Goal: Information Seeking & Learning: Learn about a topic

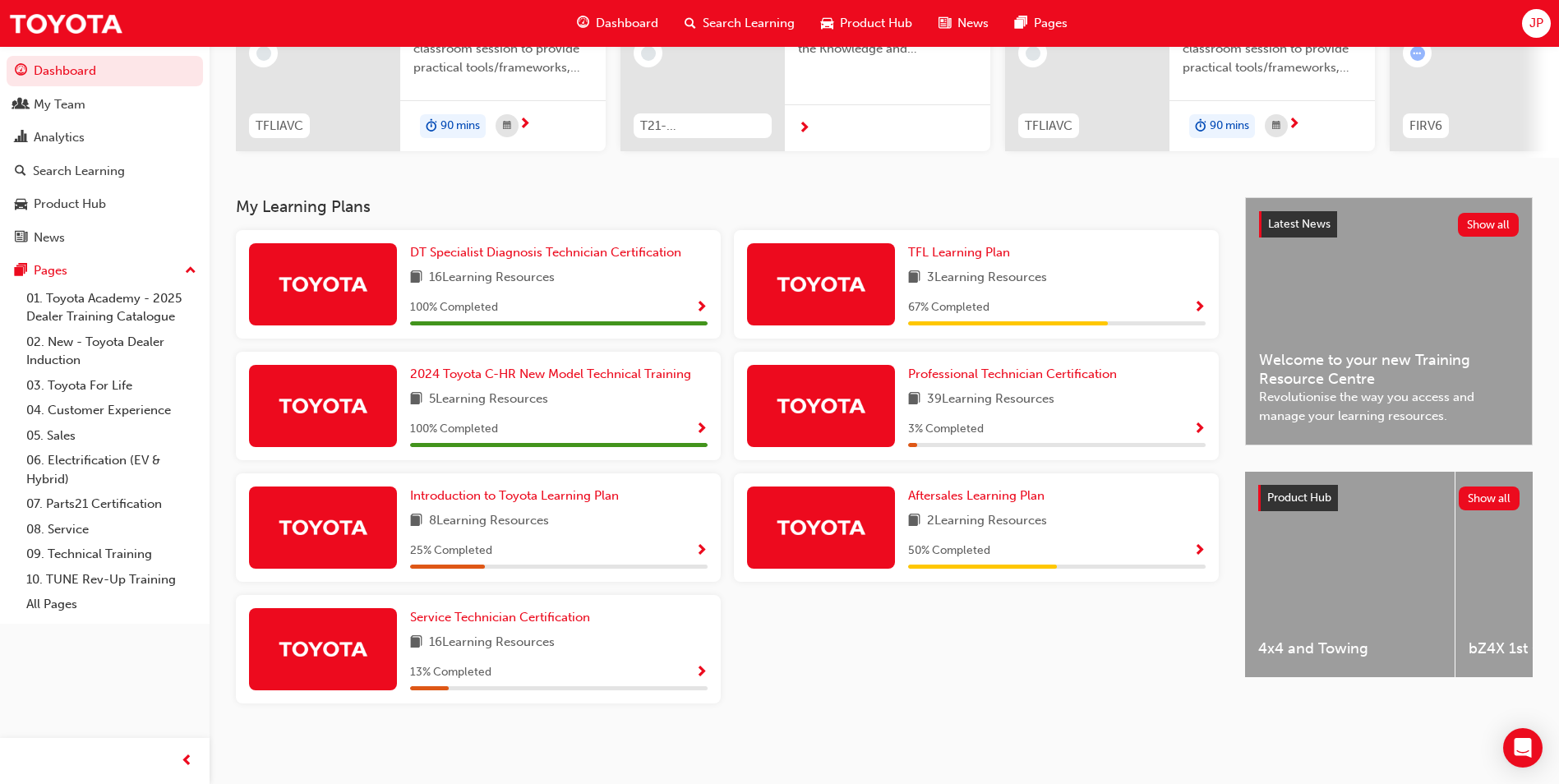
scroll to position [228, 0]
click at [823, 401] on img at bounding box center [821, 405] width 91 height 28
click at [1200, 425] on span "Show Progress" at bounding box center [1199, 430] width 12 height 15
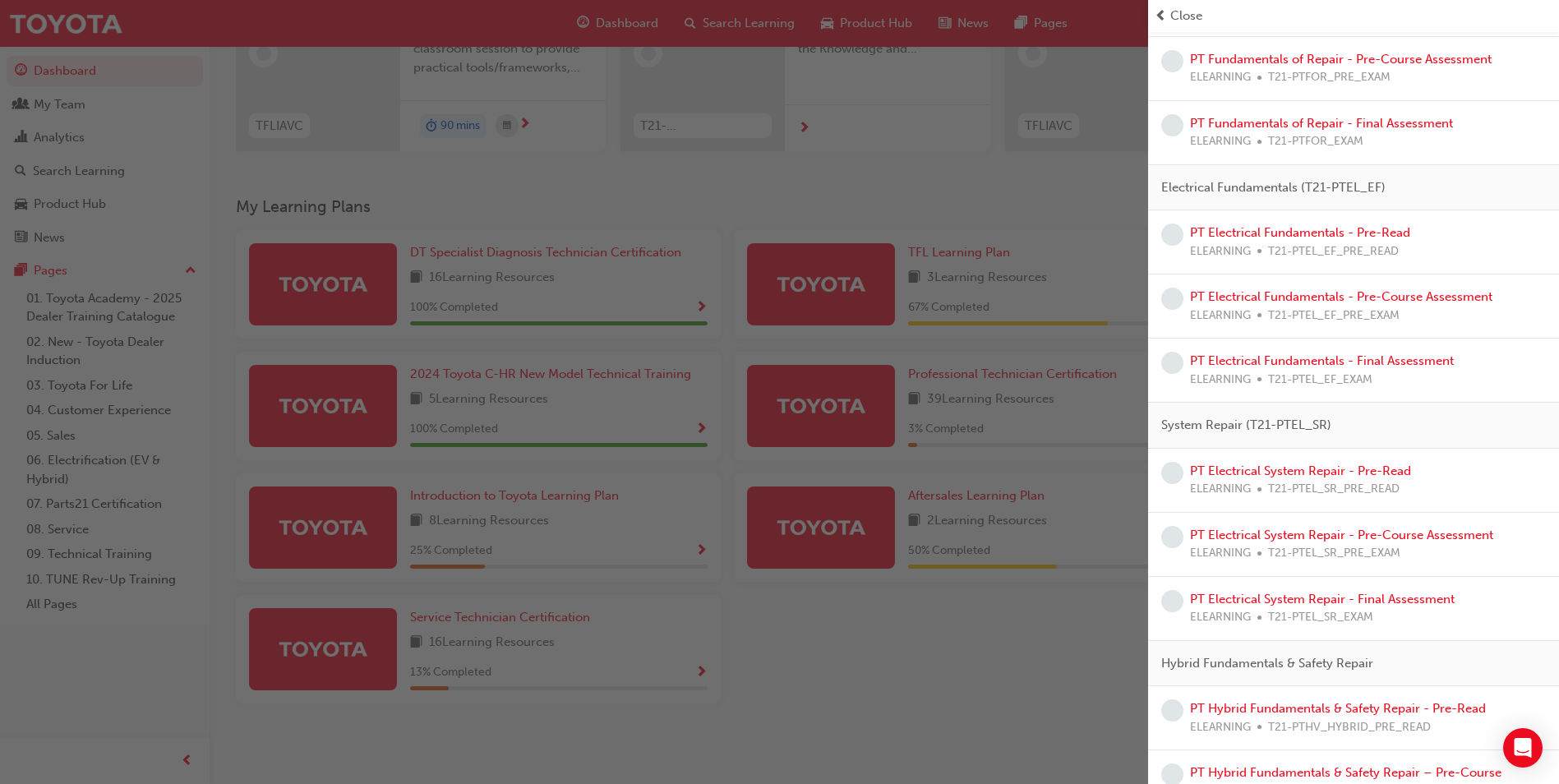
scroll to position [246, 0]
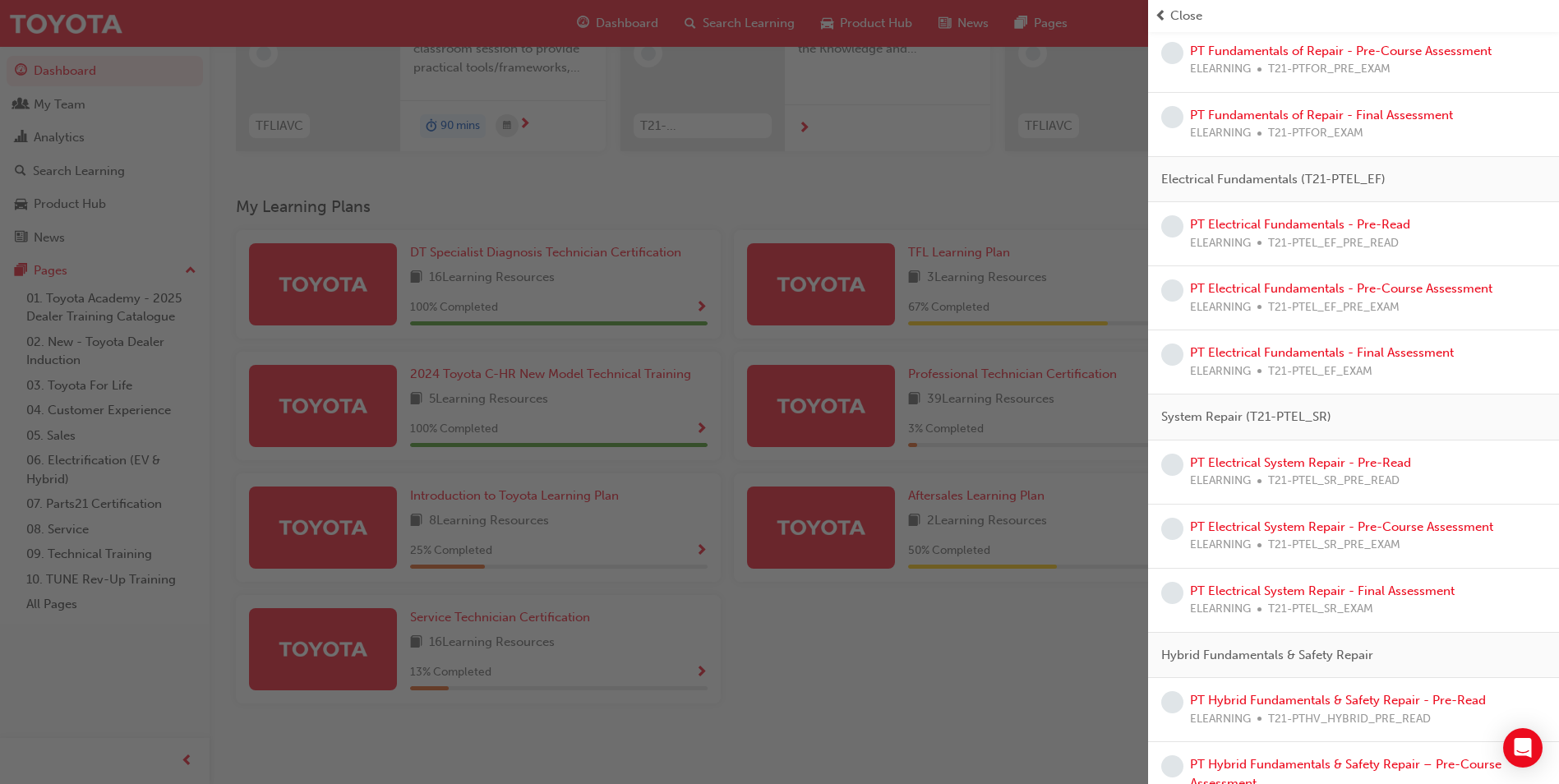
click at [958, 639] on div "button" at bounding box center [574, 392] width 1148 height 784
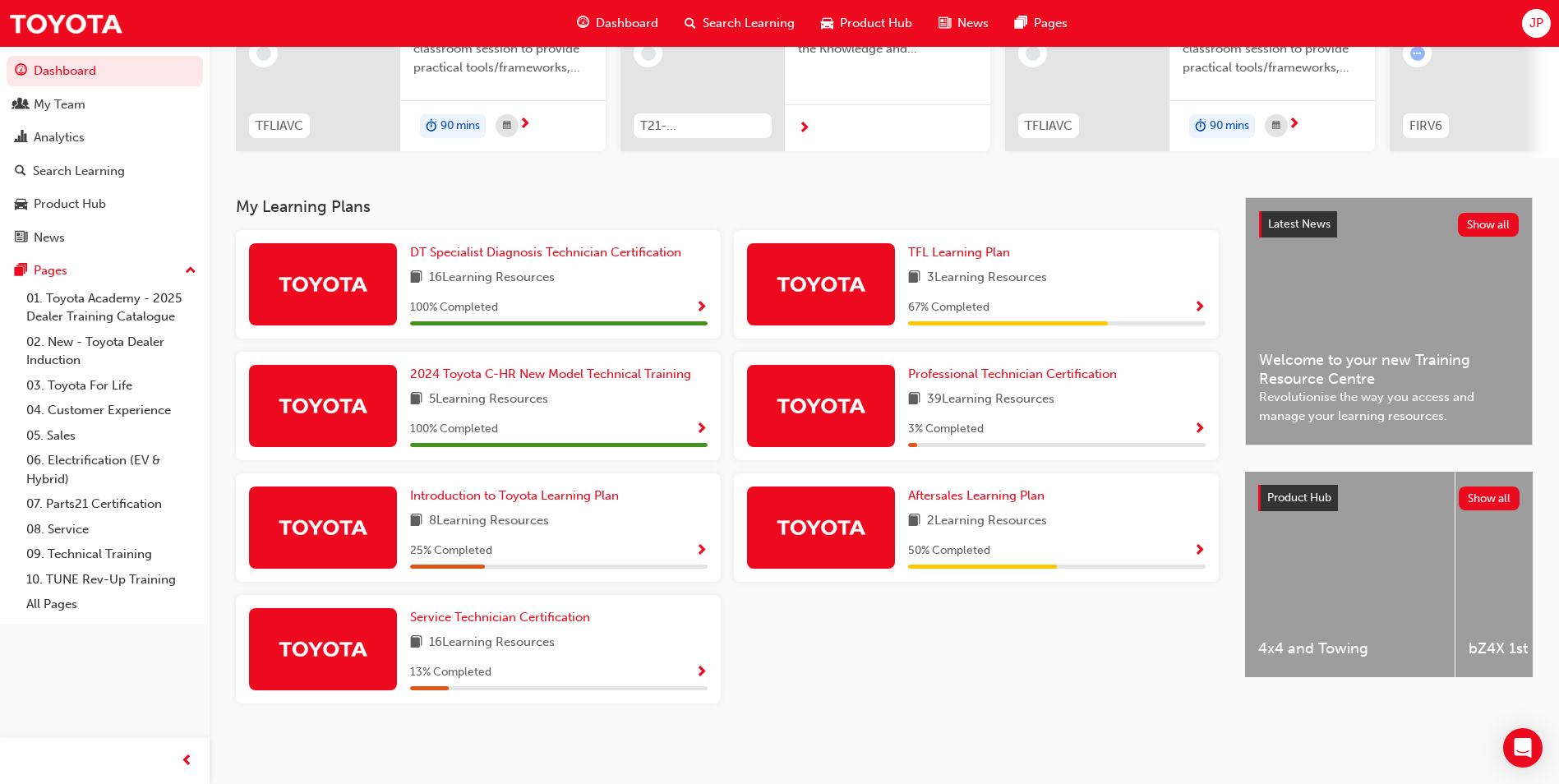
click at [856, 282] on img at bounding box center [821, 284] width 91 height 28
click at [1197, 302] on span "Show Progress" at bounding box center [1199, 308] width 12 height 15
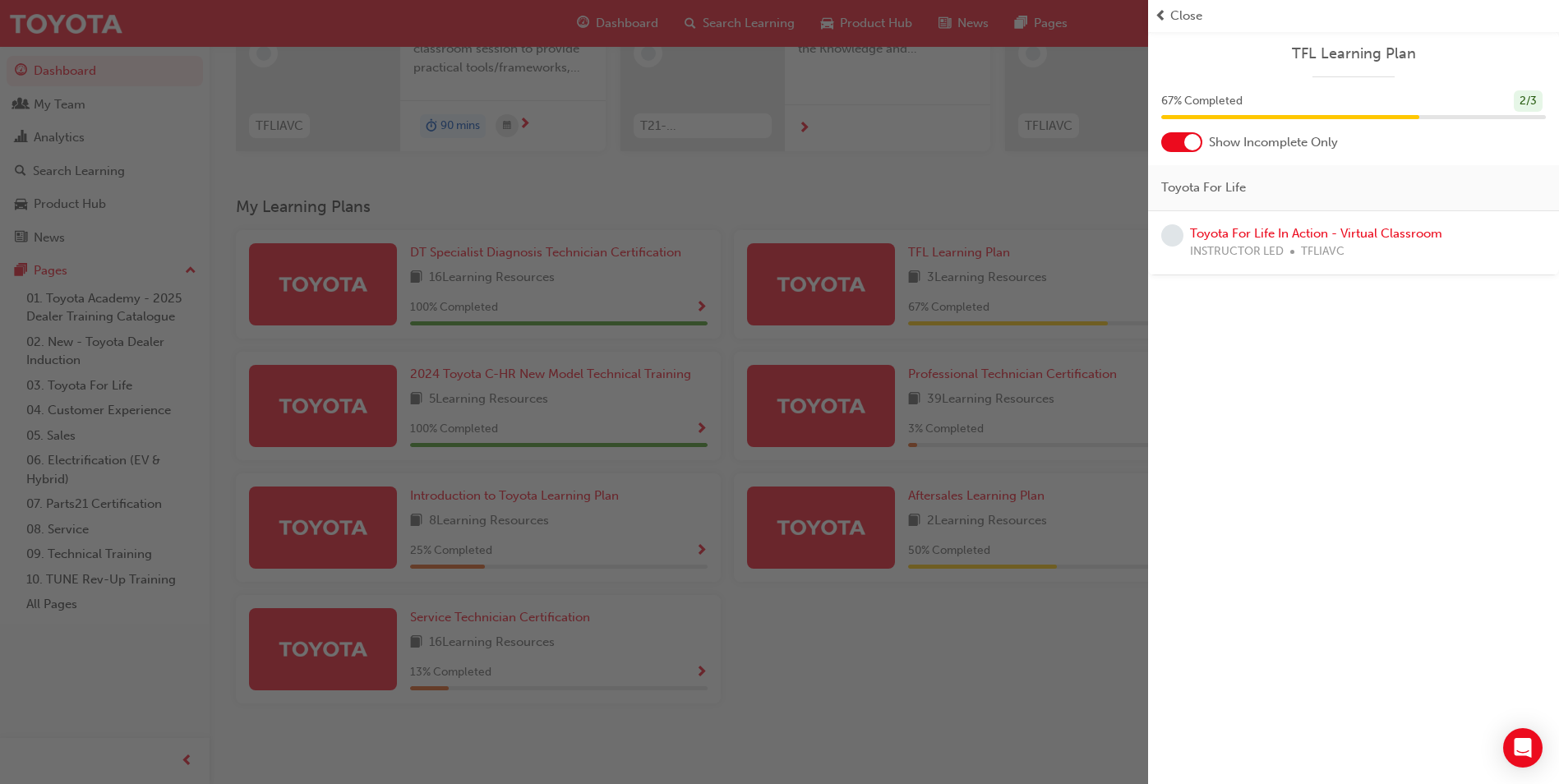
click at [821, 296] on div "button" at bounding box center [574, 392] width 1148 height 784
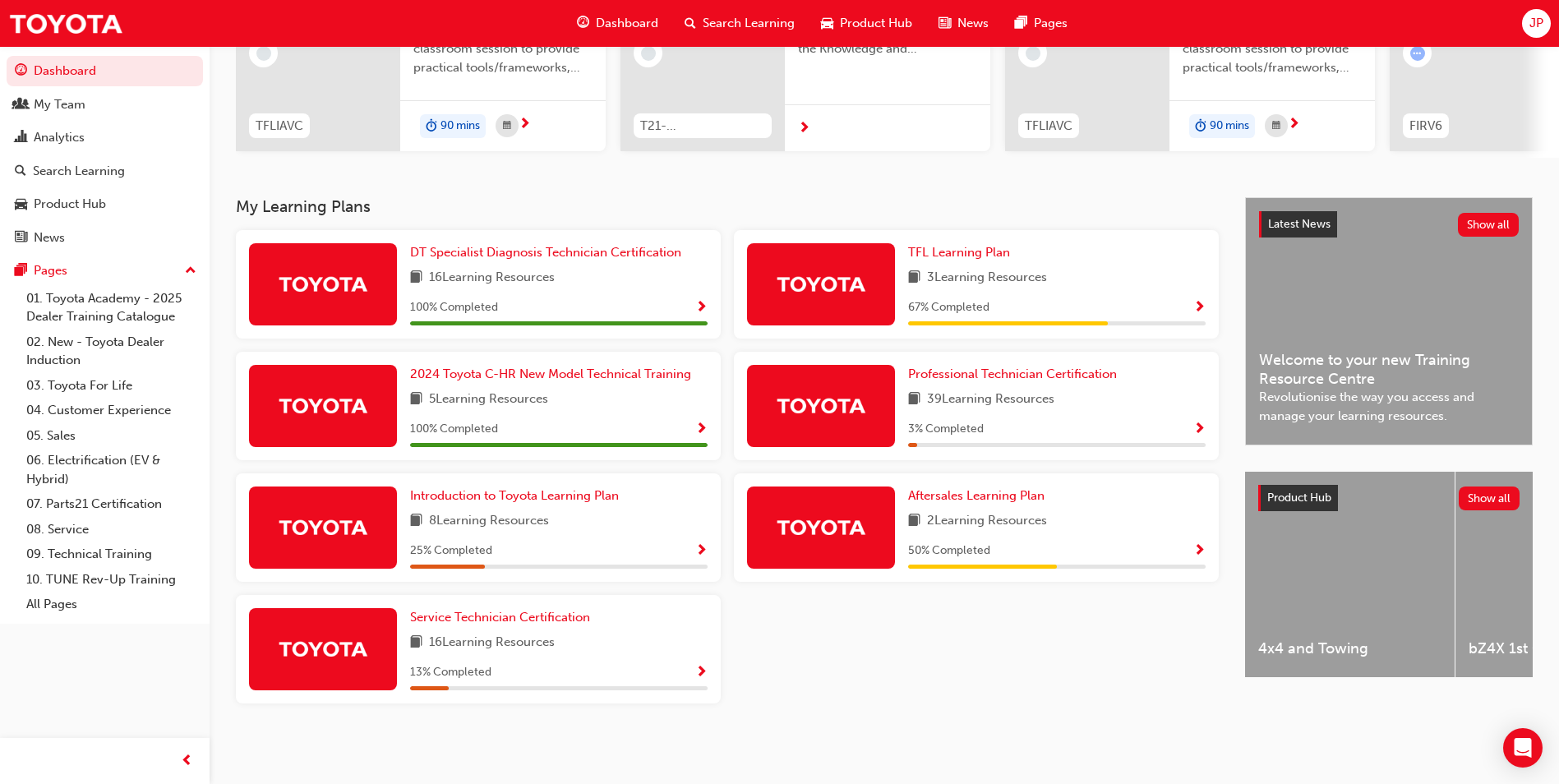
click at [851, 275] on img at bounding box center [821, 284] width 91 height 28
click at [1201, 307] on span "Show Progress" at bounding box center [1199, 308] width 12 height 15
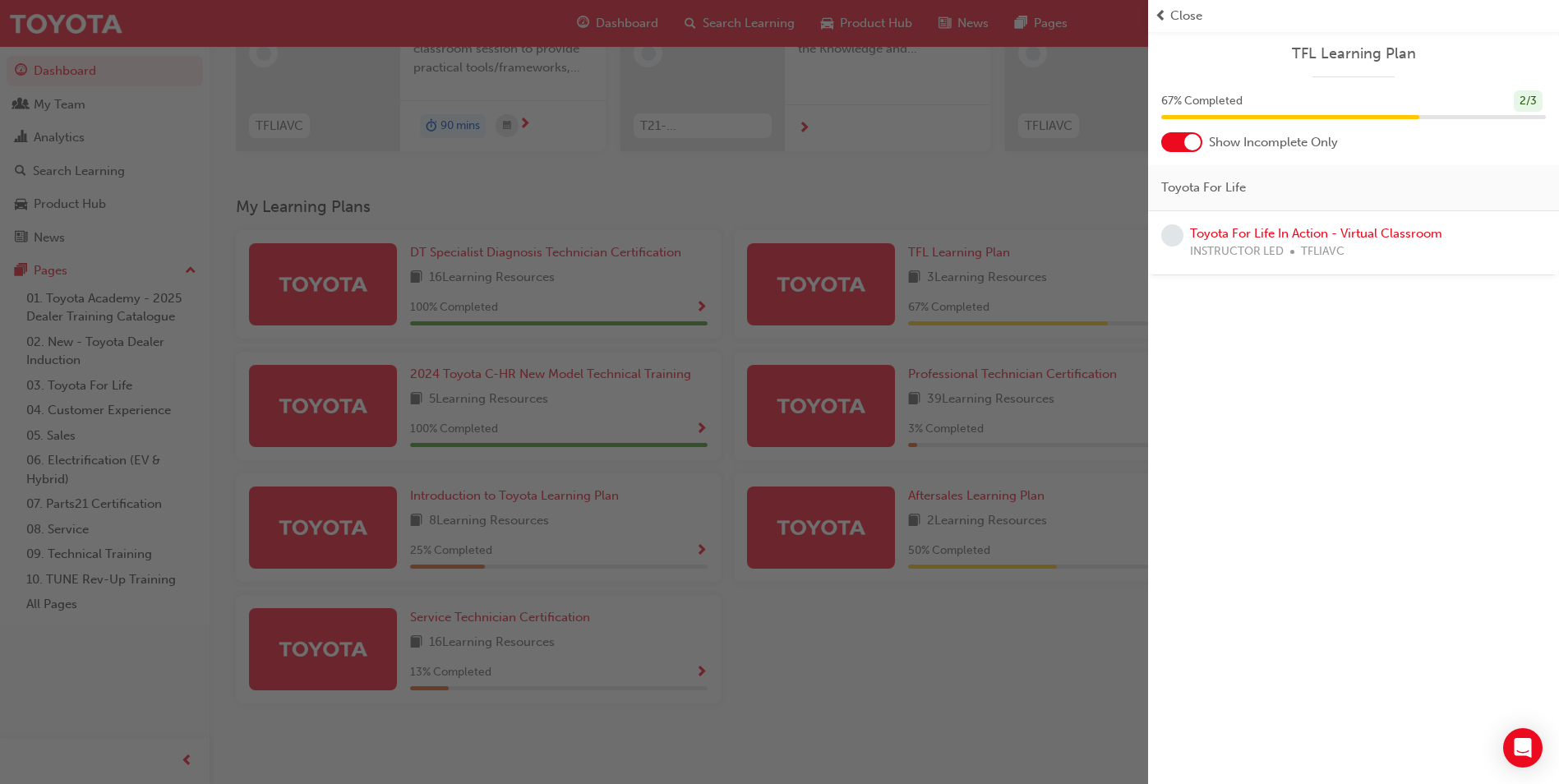
click at [1306, 341] on div "TFL Learning Plan 67 % Completed 2 / 3 Show Incomplete Only Toyota For Life Toy…" at bounding box center [1353, 392] width 411 height 784
click at [935, 278] on div "button" at bounding box center [574, 392] width 1148 height 784
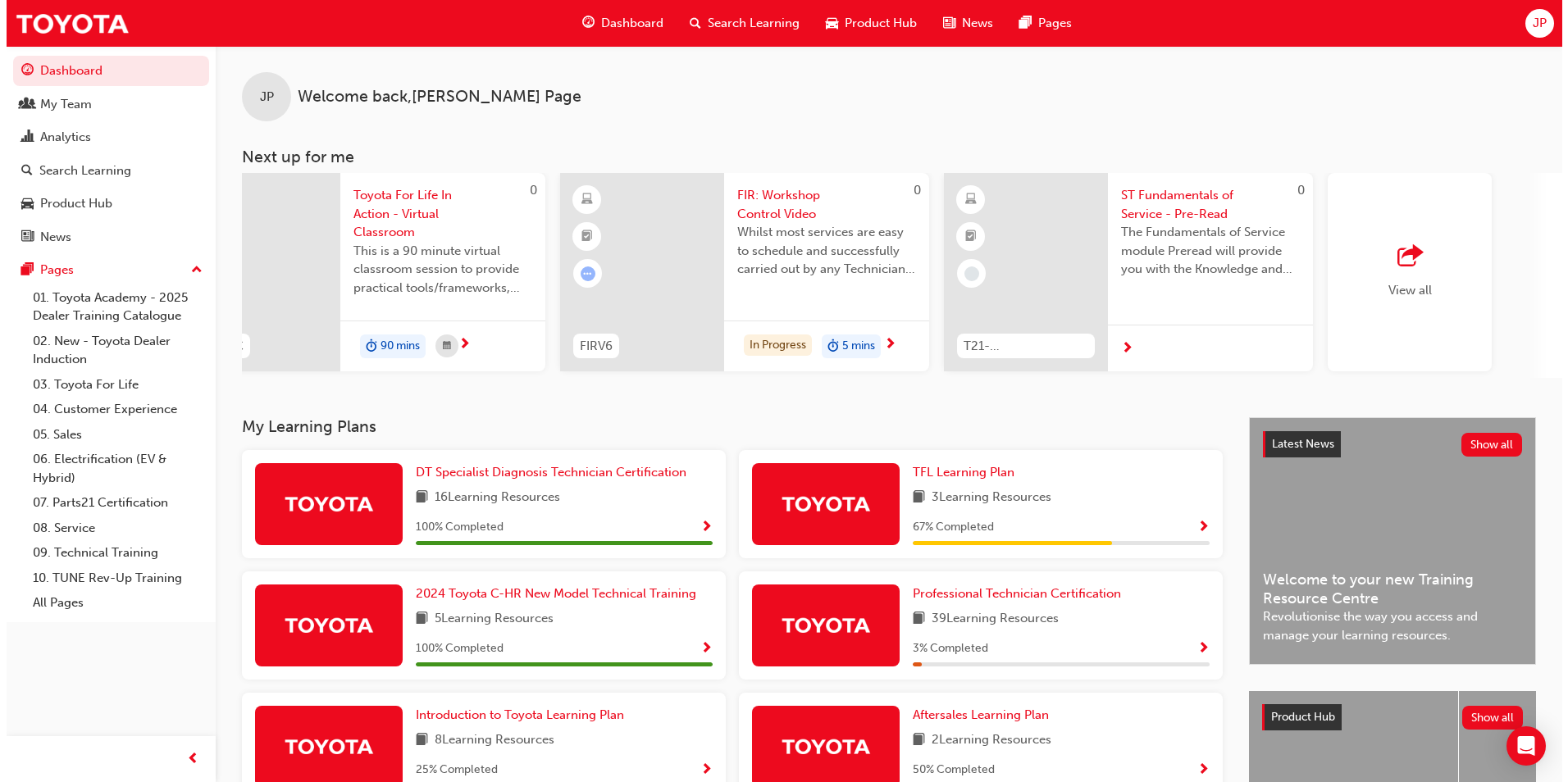
scroll to position [0, 842]
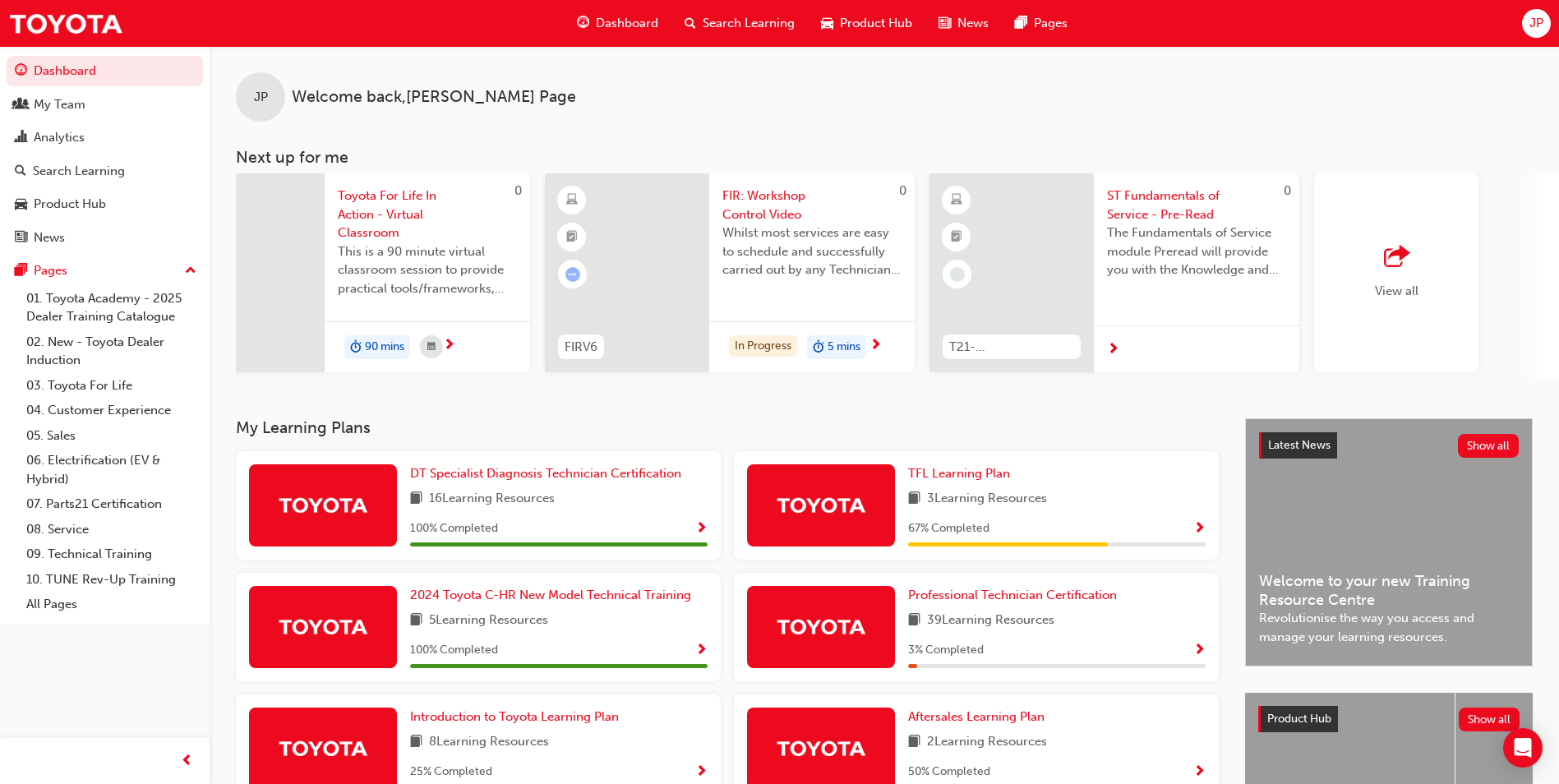
click at [769, 195] on span "FIR: Workshop Control Video" at bounding box center [812, 205] width 179 height 37
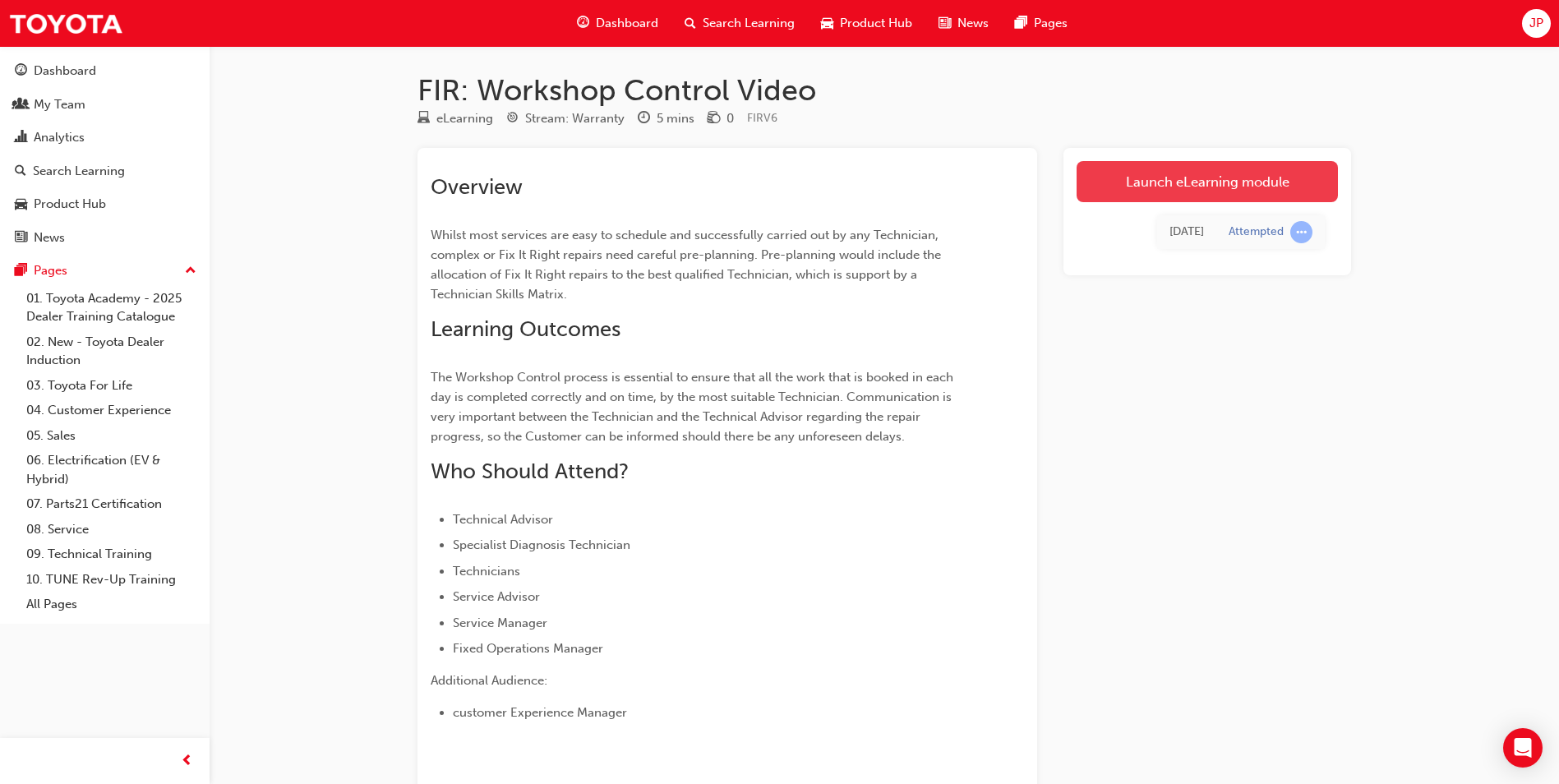
click at [1165, 190] on link "Launch eLearning module" at bounding box center [1208, 181] width 262 height 41
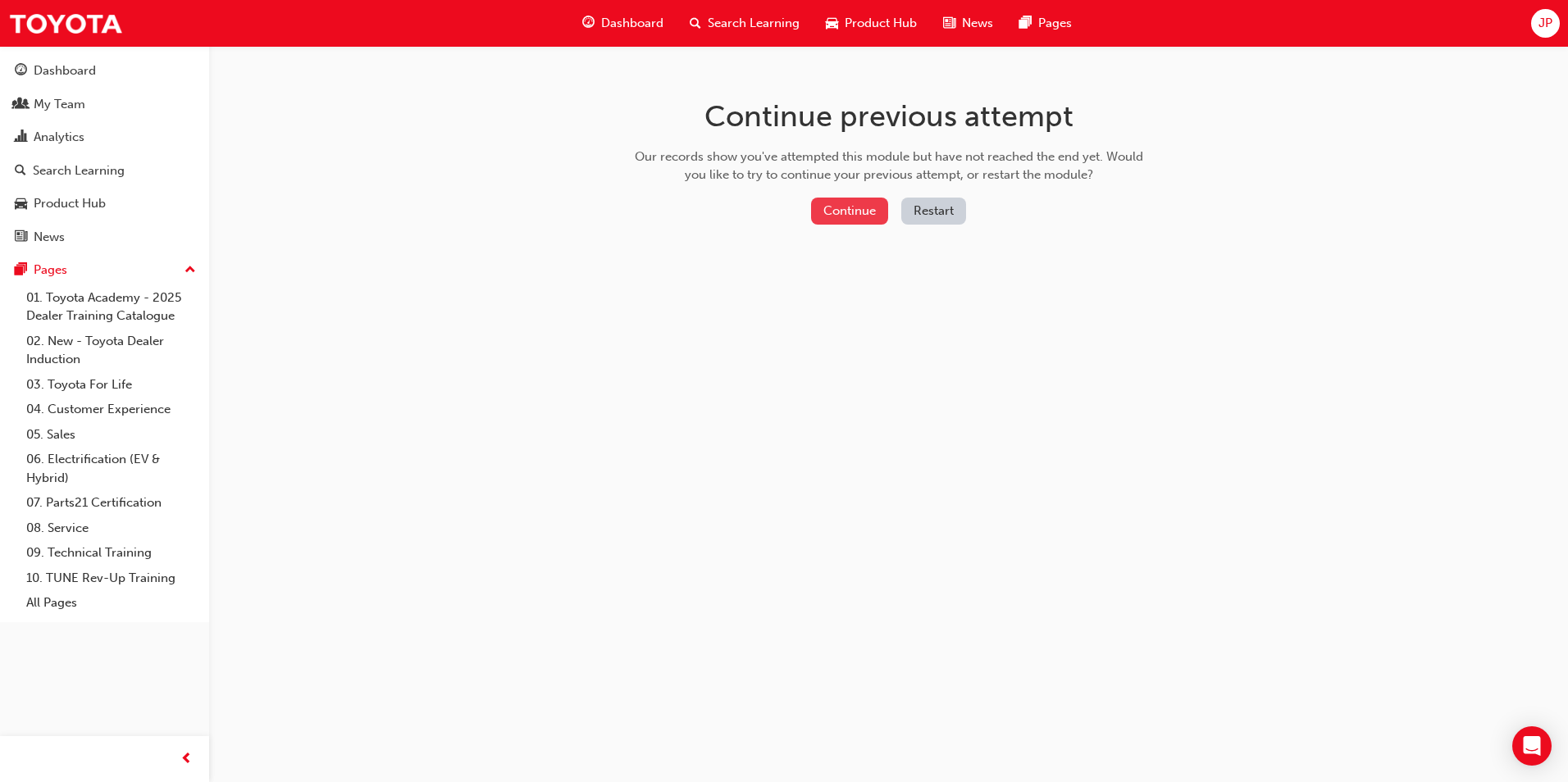
click at [836, 214] on button "Continue" at bounding box center [849, 211] width 77 height 27
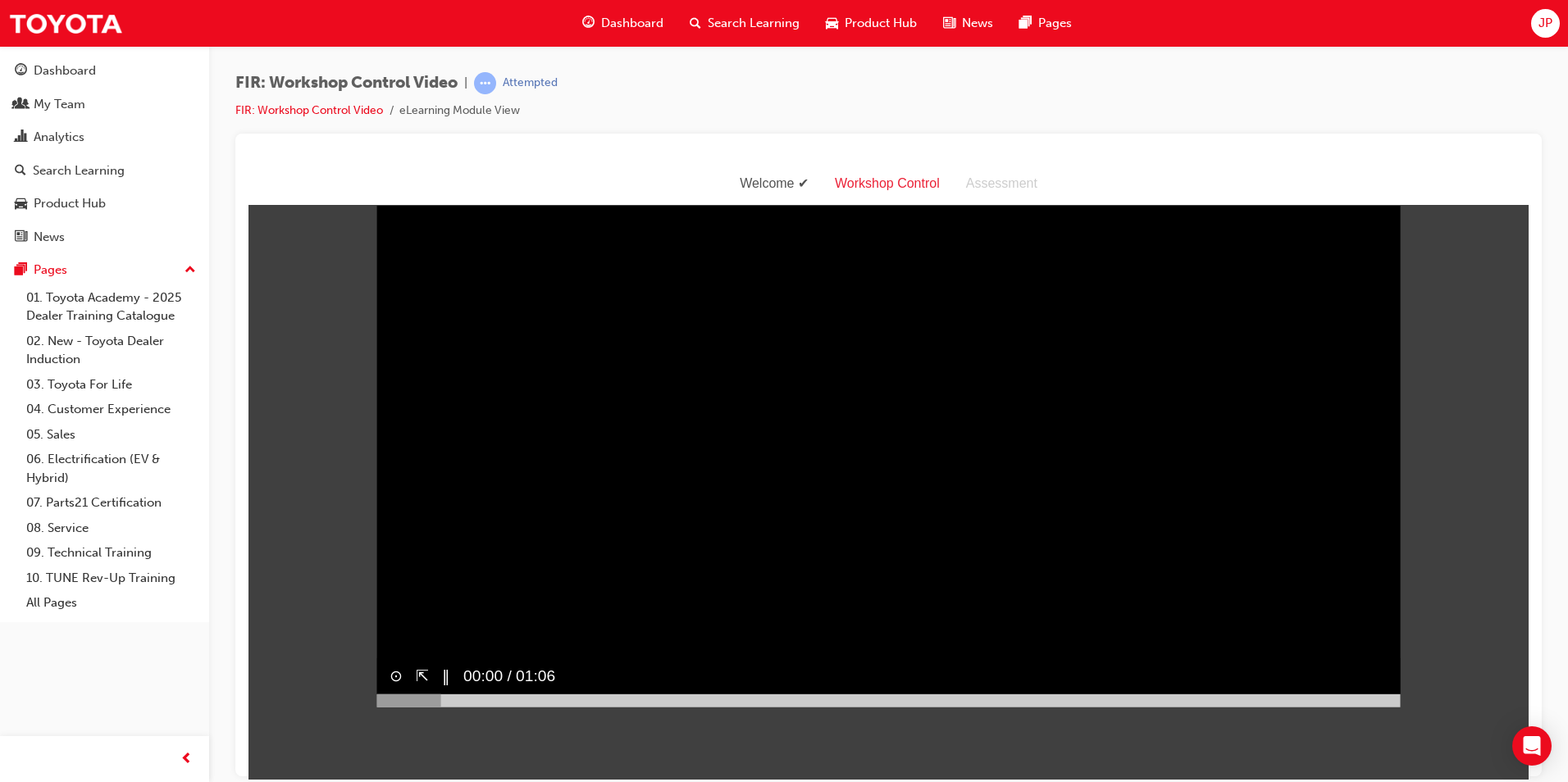
scroll to position [39, 0]
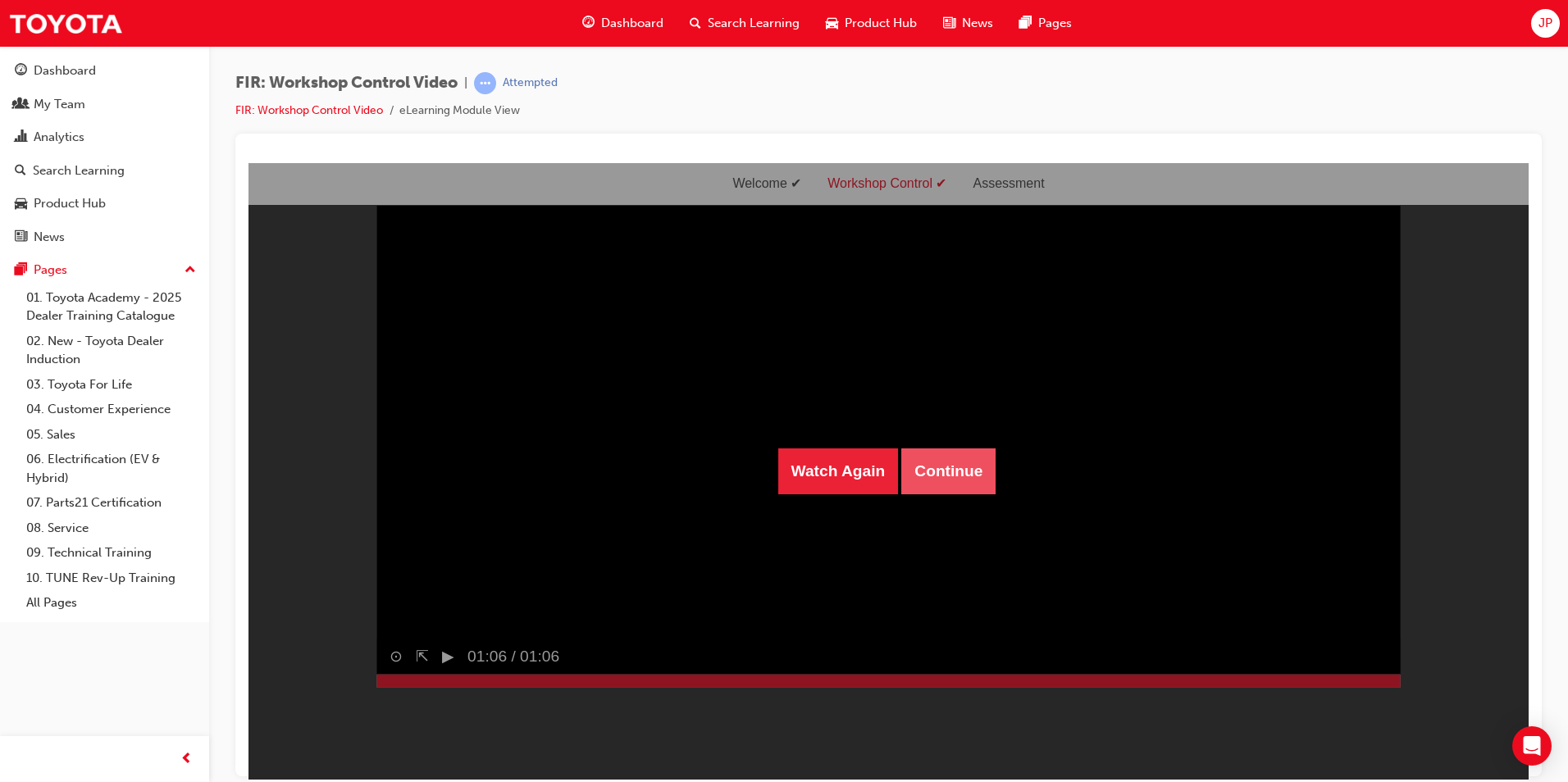
click at [946, 471] on button "Continue" at bounding box center [947, 470] width 94 height 46
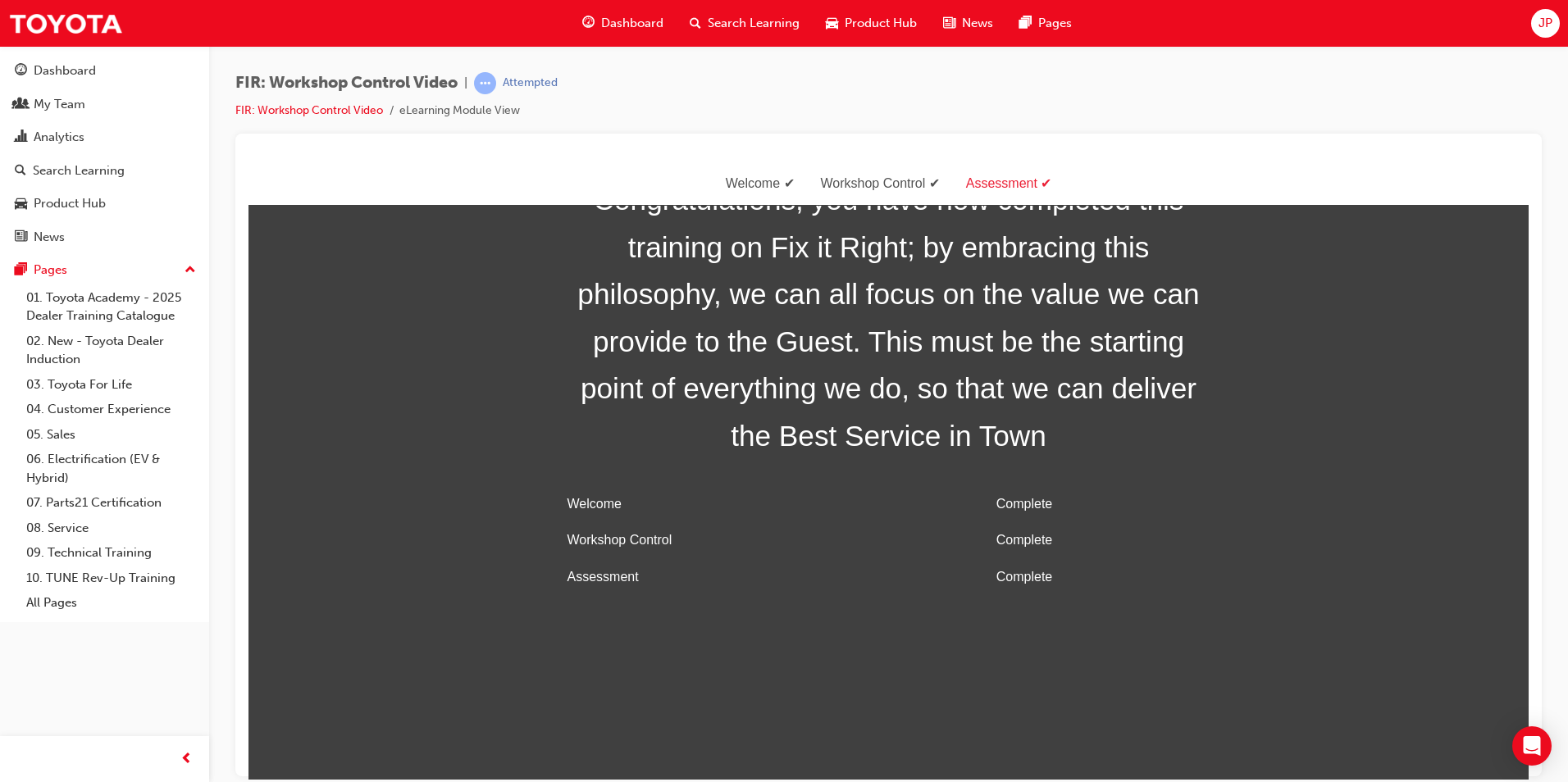
scroll to position [52, 0]
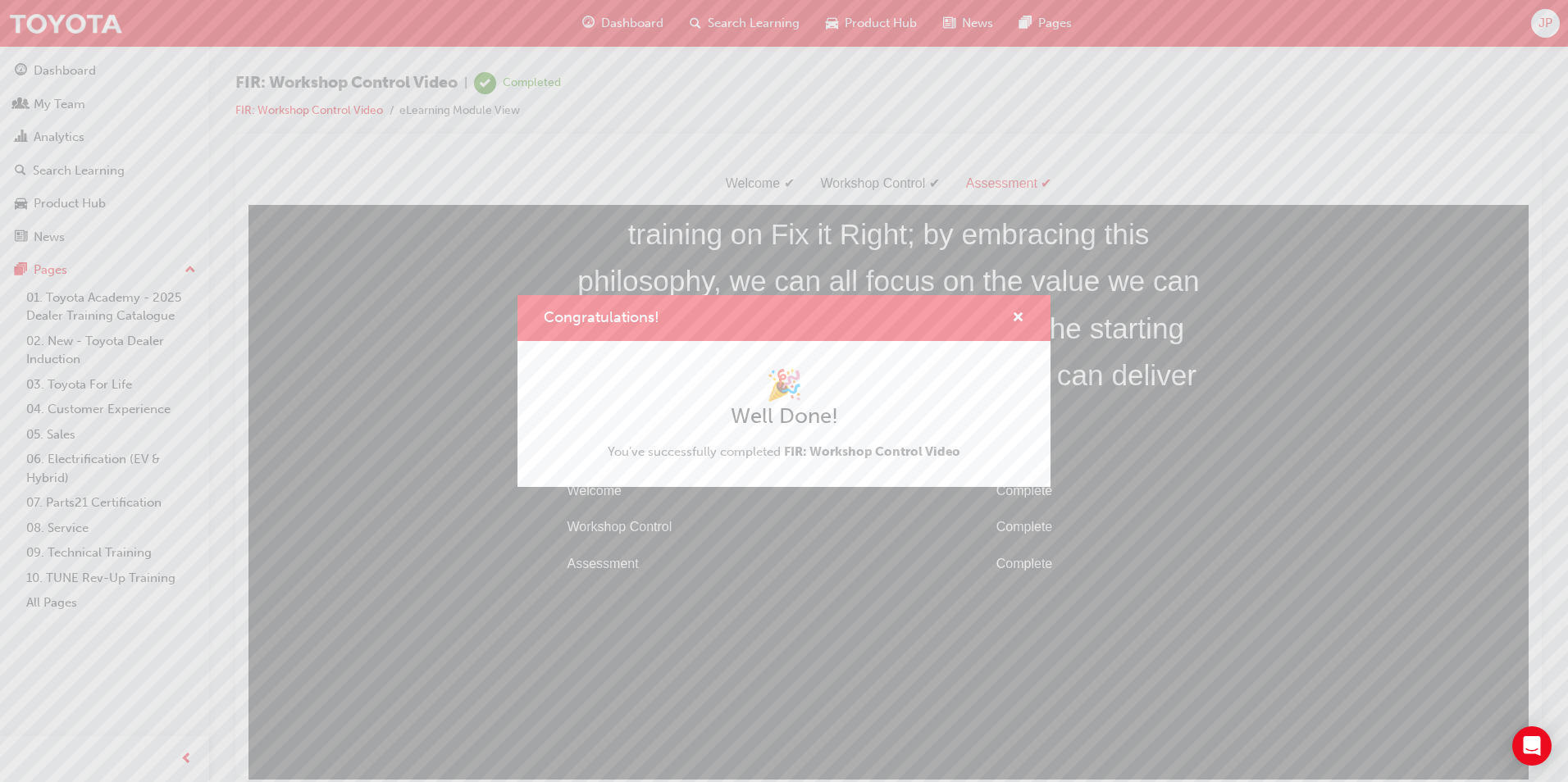
drag, startPoint x: 828, startPoint y: 538, endPoint x: 579, endPoint y: 375, distance: 297.6
click at [828, 538] on div "Congratulations! 🎉 Well Done! You've successfully completed FIR: Workshop Contr…" at bounding box center [784, 391] width 1568 height 782
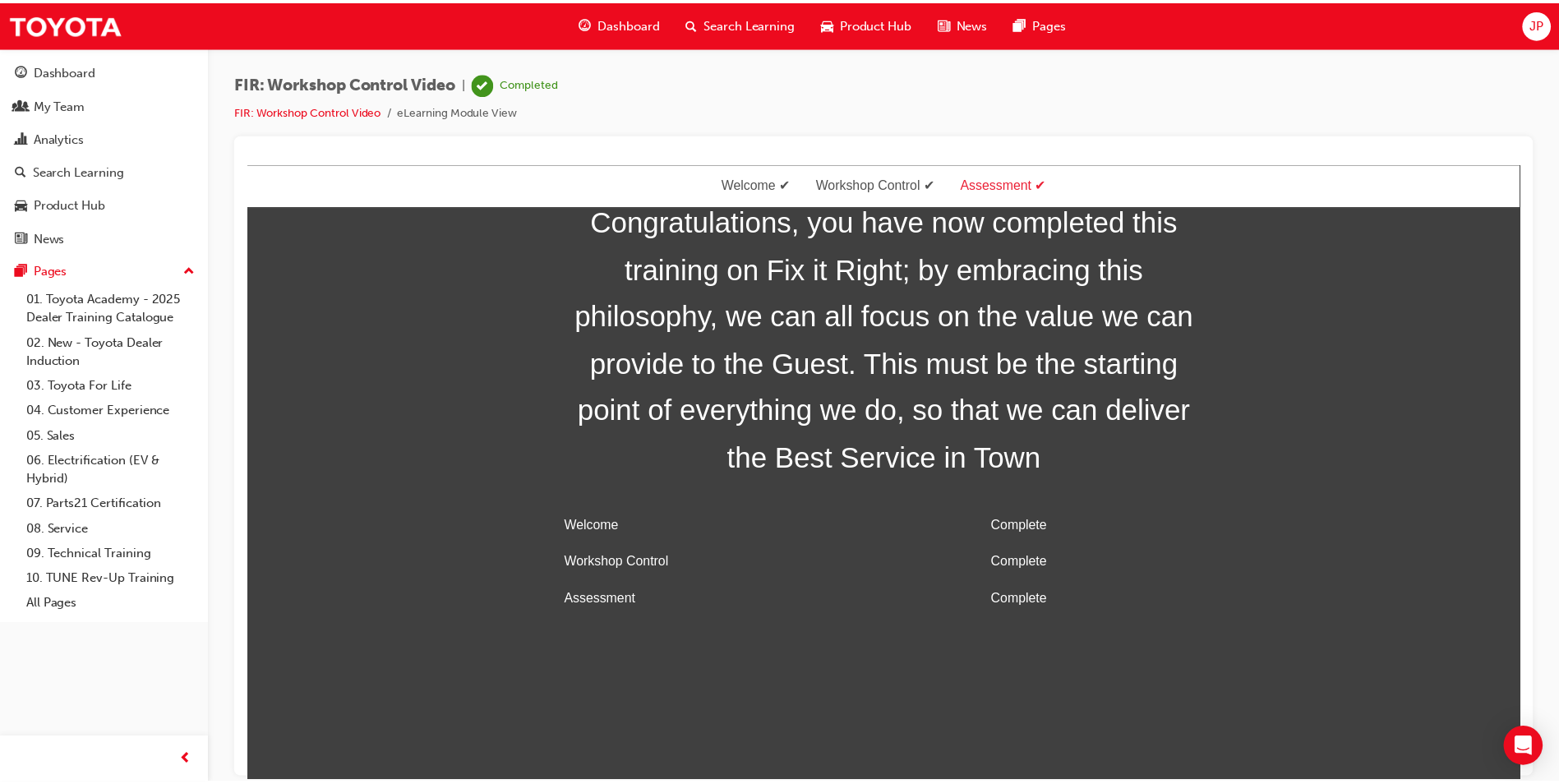
scroll to position [0, 0]
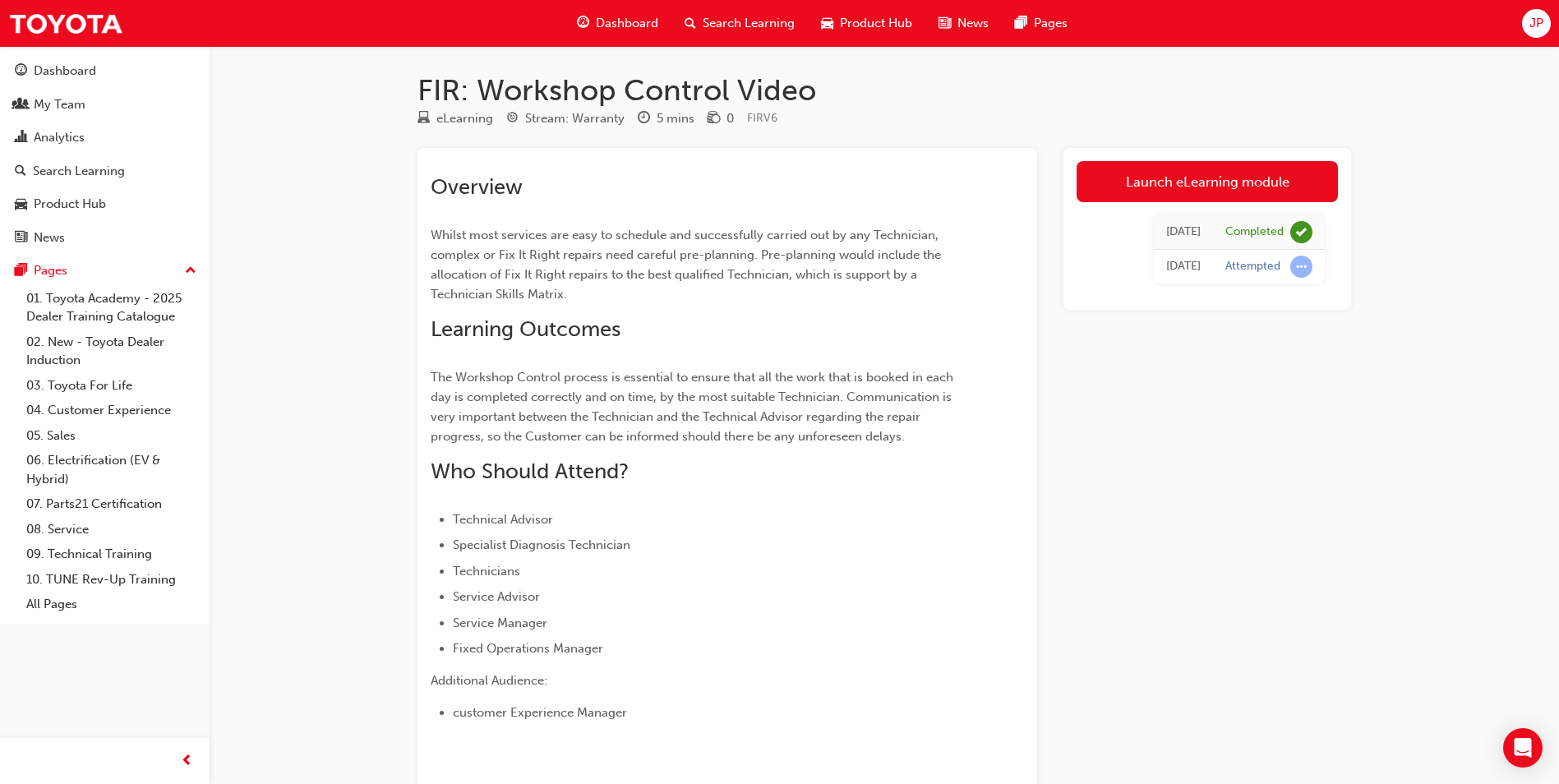
click at [624, 16] on span "Dashboard" at bounding box center [627, 23] width 62 height 19
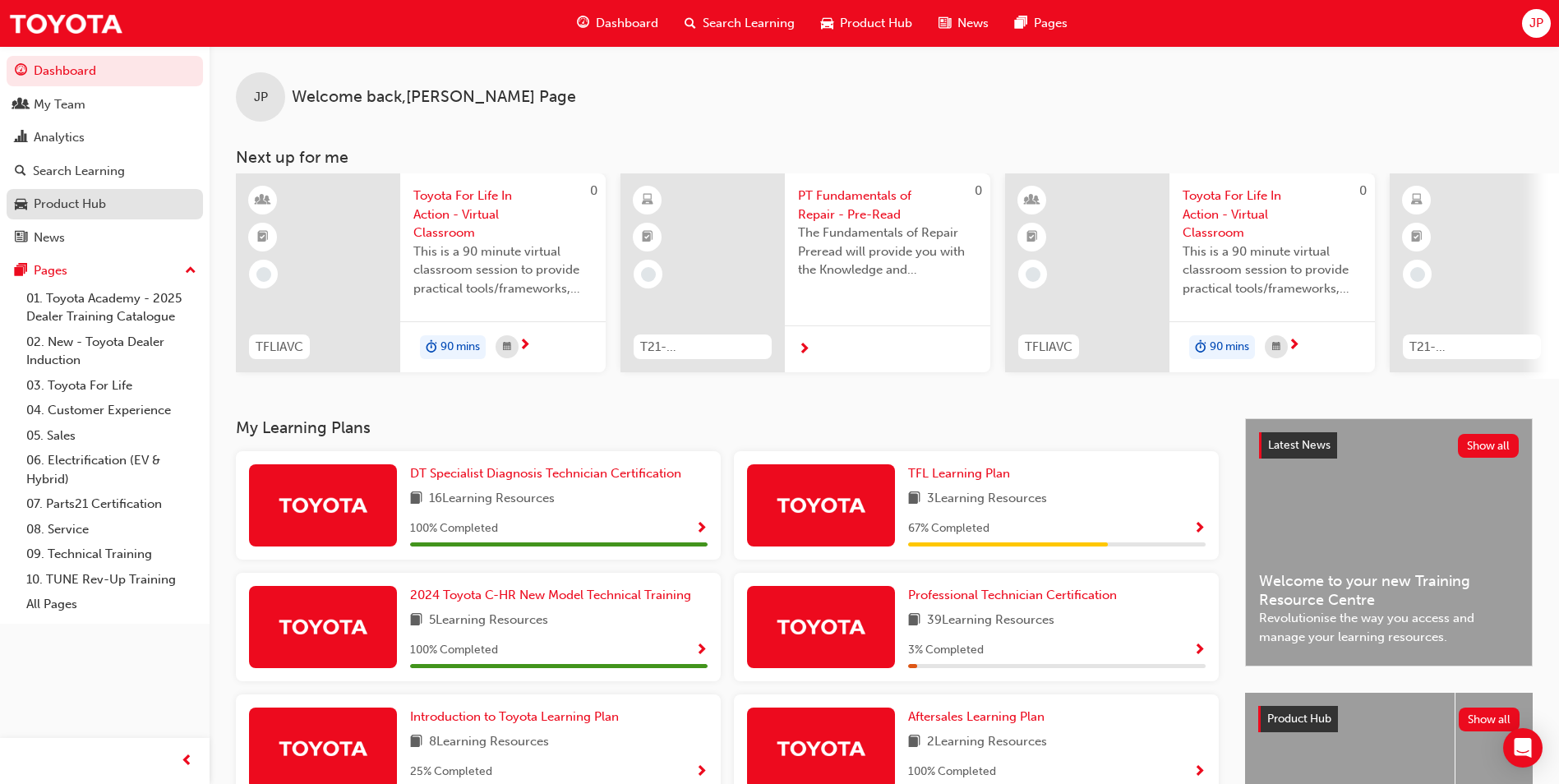
click at [85, 206] on div "Product Hub" at bounding box center [70, 204] width 72 height 19
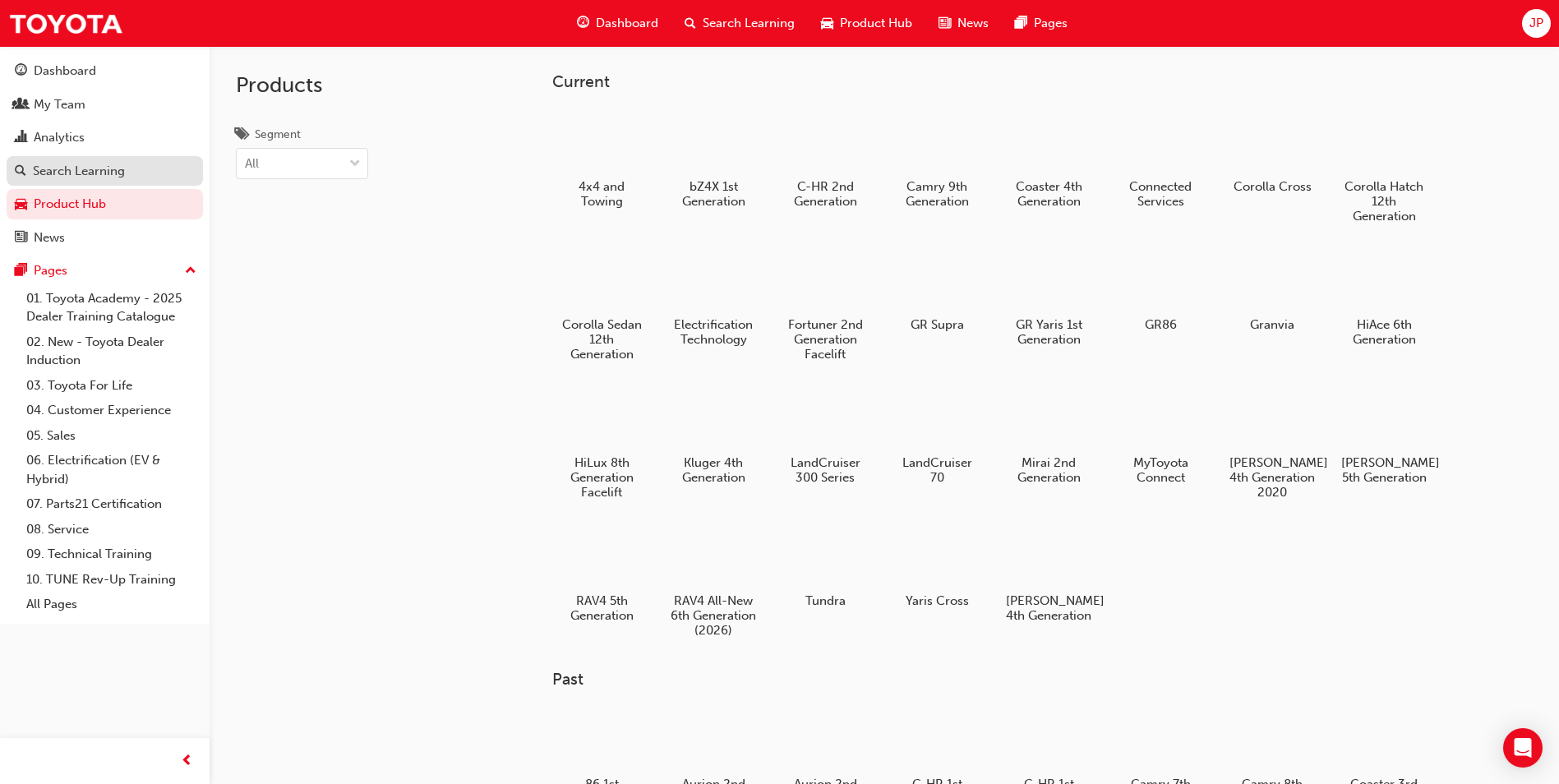
click at [61, 170] on div "Search Learning" at bounding box center [79, 171] width 92 height 19
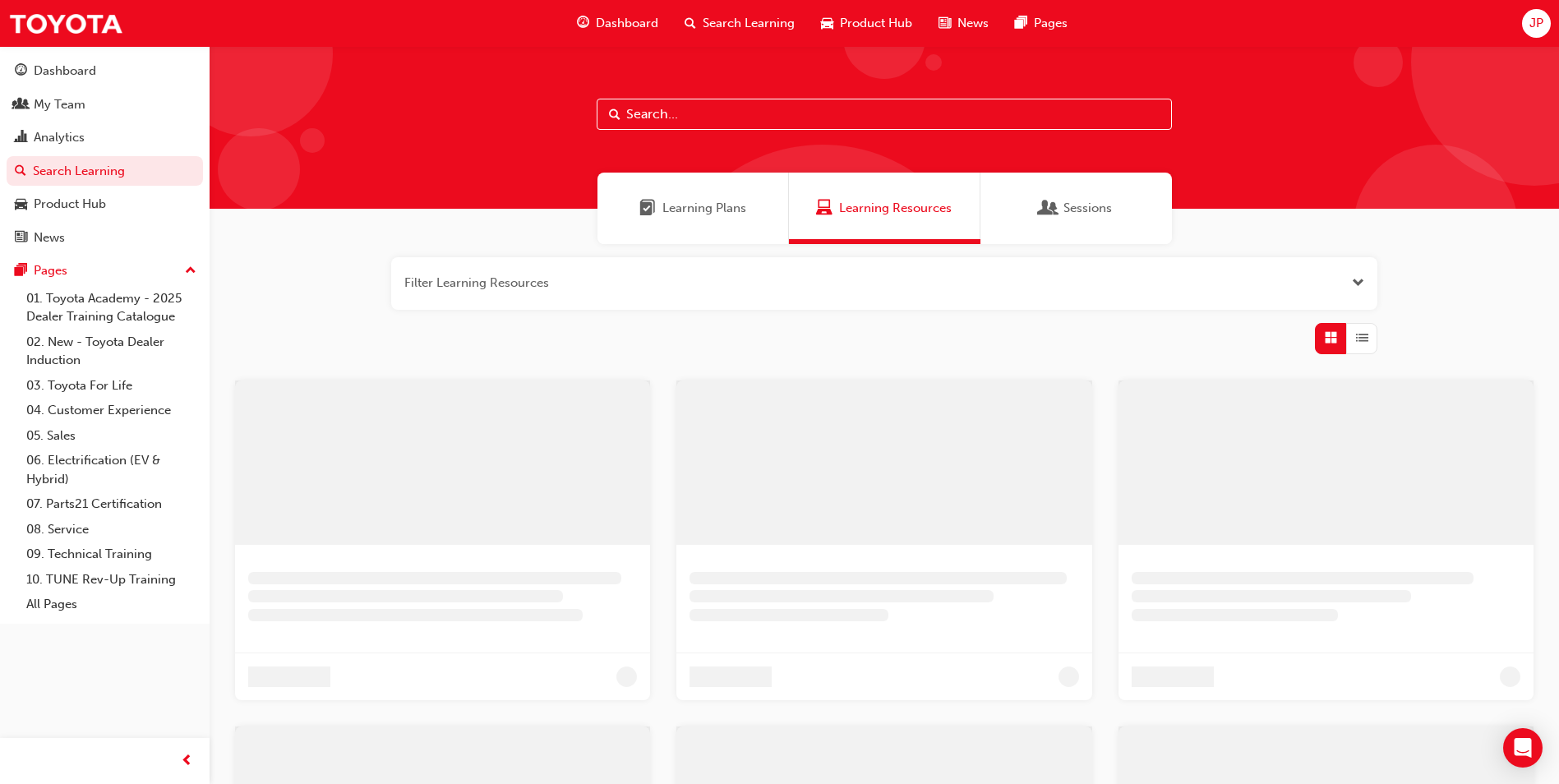
click at [648, 113] on input "text" at bounding box center [884, 114] width 575 height 31
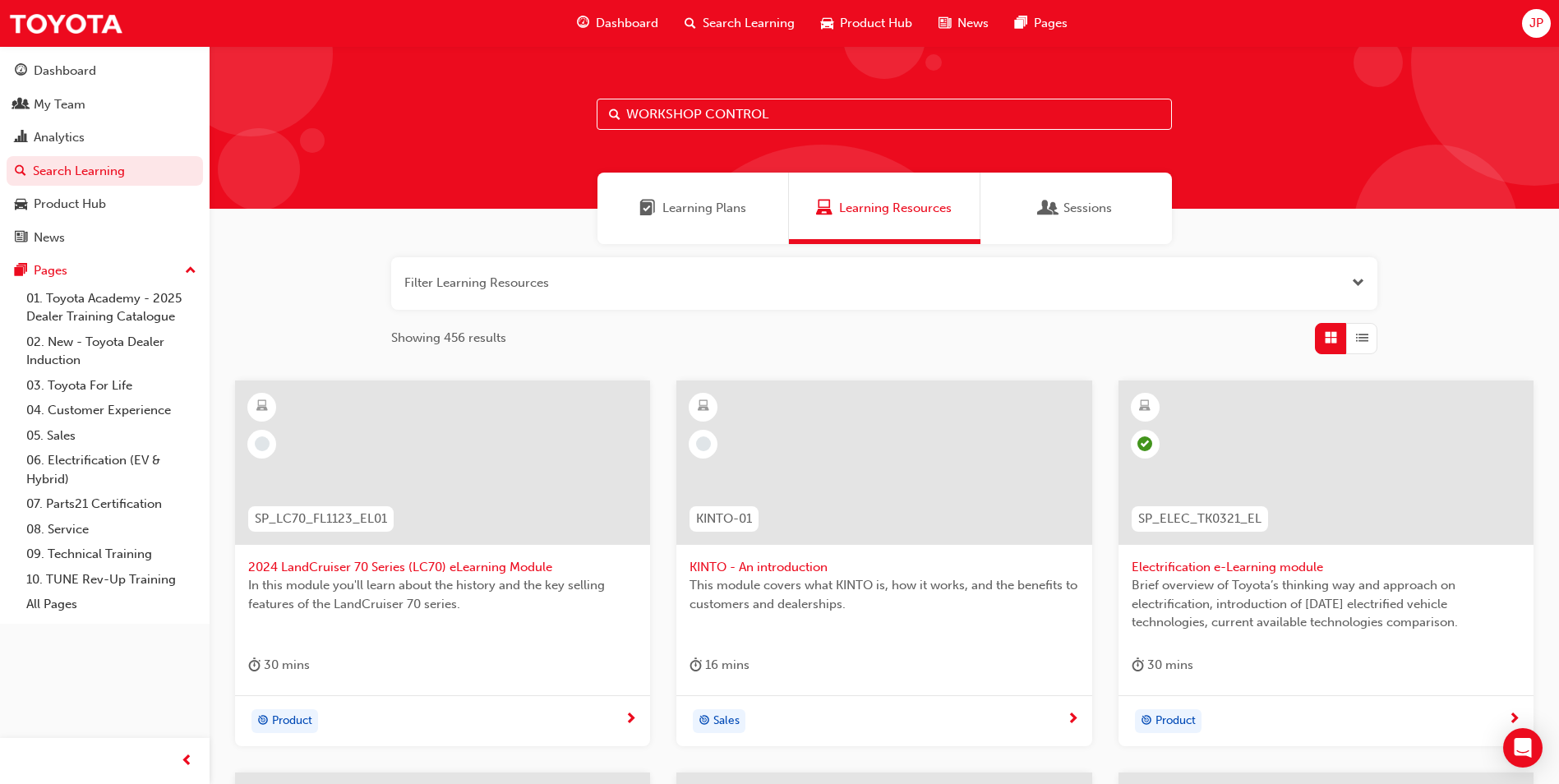
type input "WORKSHOP CONTROL"
